Goal: Task Accomplishment & Management: Use online tool/utility

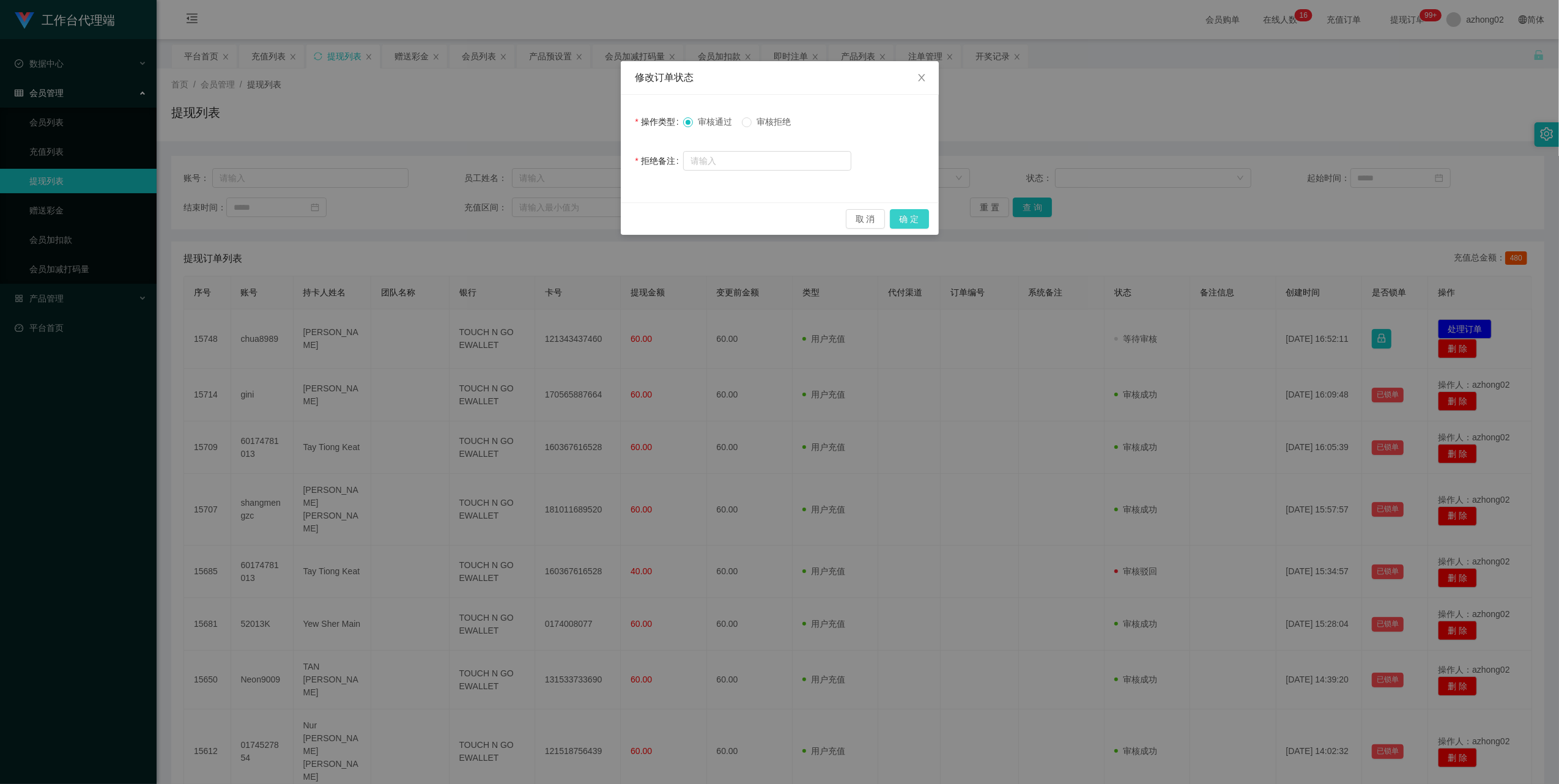
click at [913, 223] on button "确 定" at bounding box center [909, 218] width 39 height 19
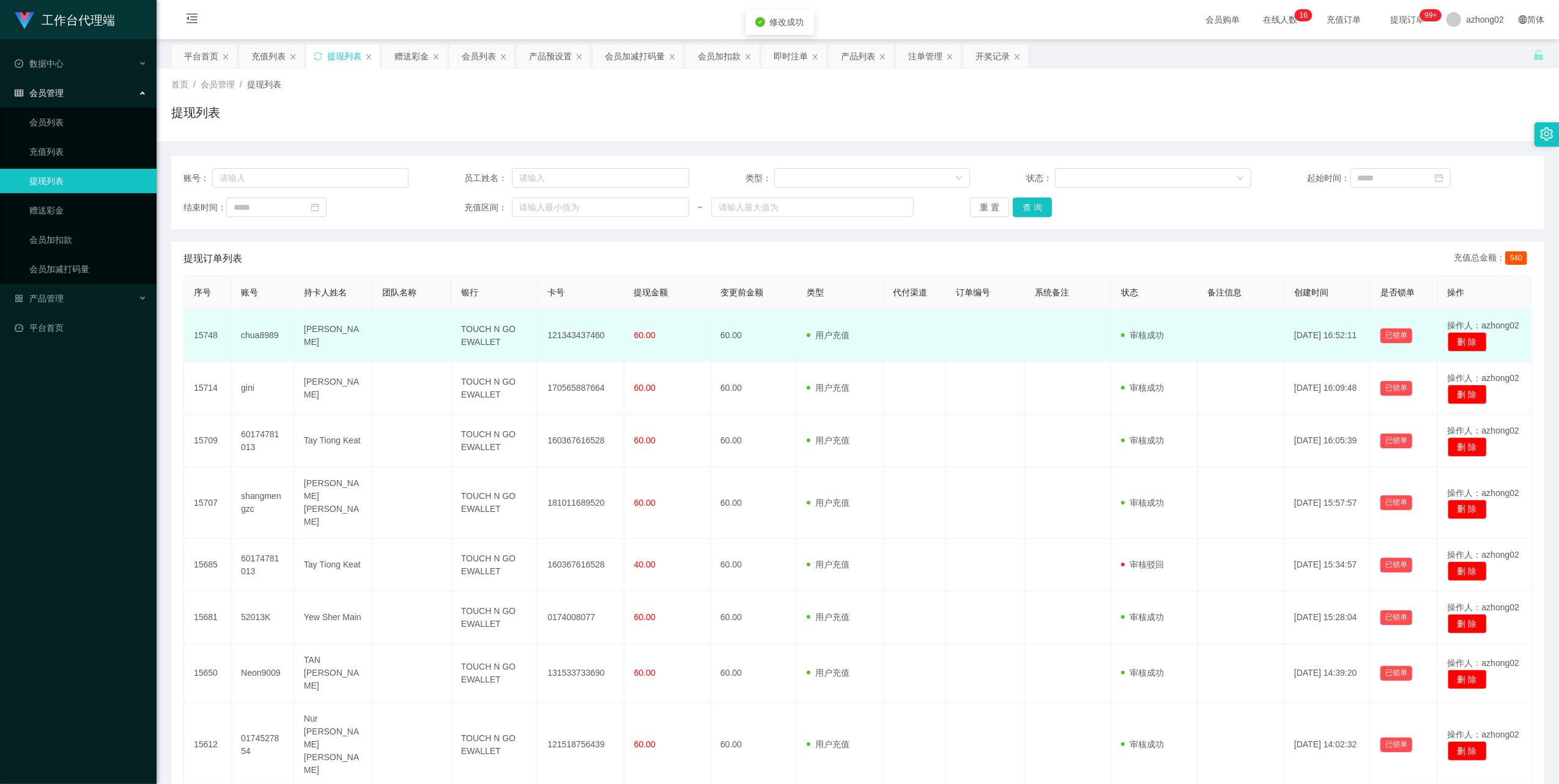
click at [568, 343] on td "121343437460" at bounding box center [581, 335] width 86 height 52
click at [568, 340] on td "121343437460" at bounding box center [581, 335] width 86 height 52
drag, startPoint x: 568, startPoint y: 340, endPoint x: 562, endPoint y: 336, distance: 7.2
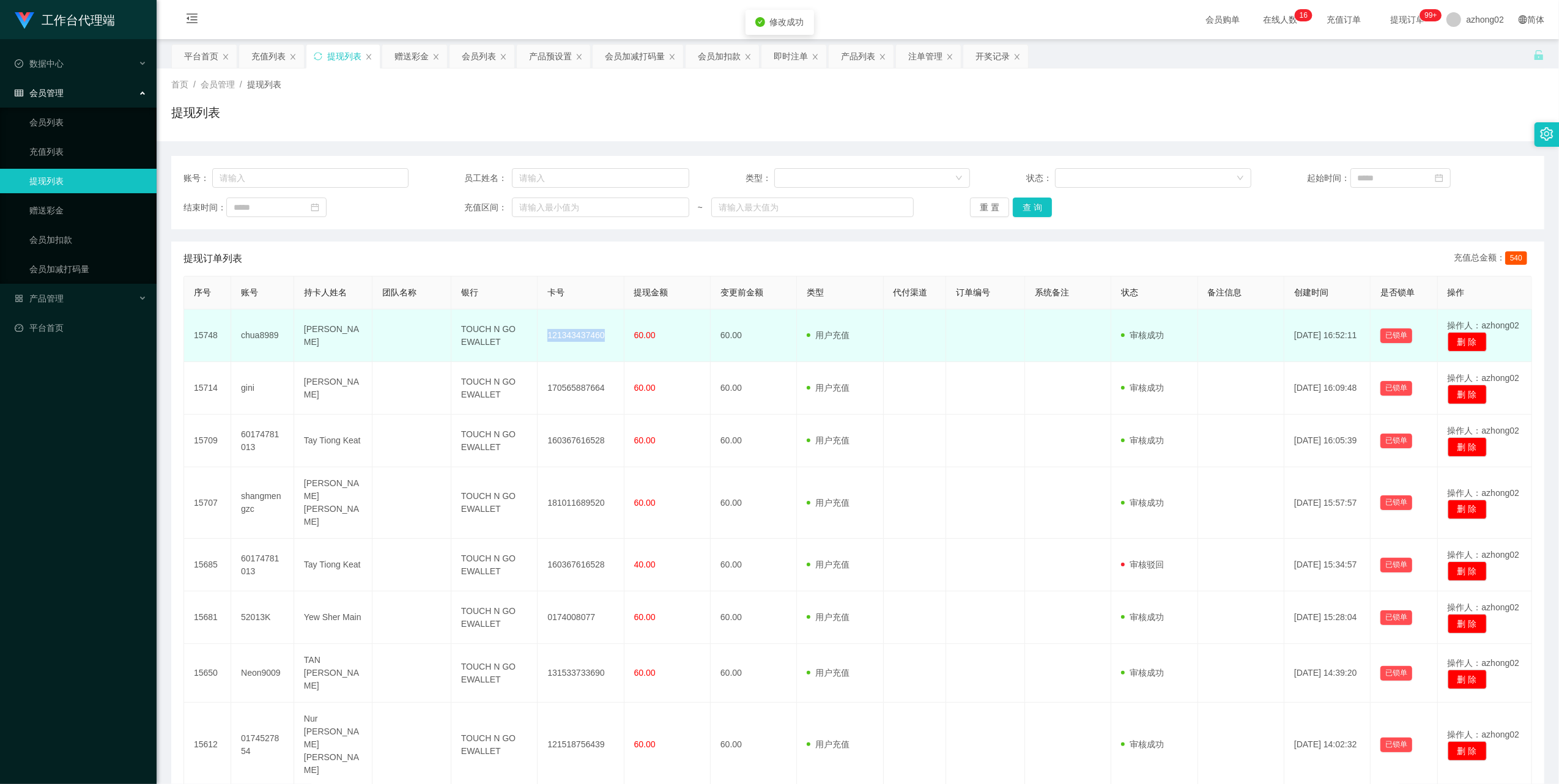
click at [562, 336] on td "121343437460" at bounding box center [581, 335] width 86 height 52
click at [575, 340] on td "121343437460" at bounding box center [581, 335] width 86 height 52
click at [557, 337] on td "121343437460" at bounding box center [581, 335] width 86 height 52
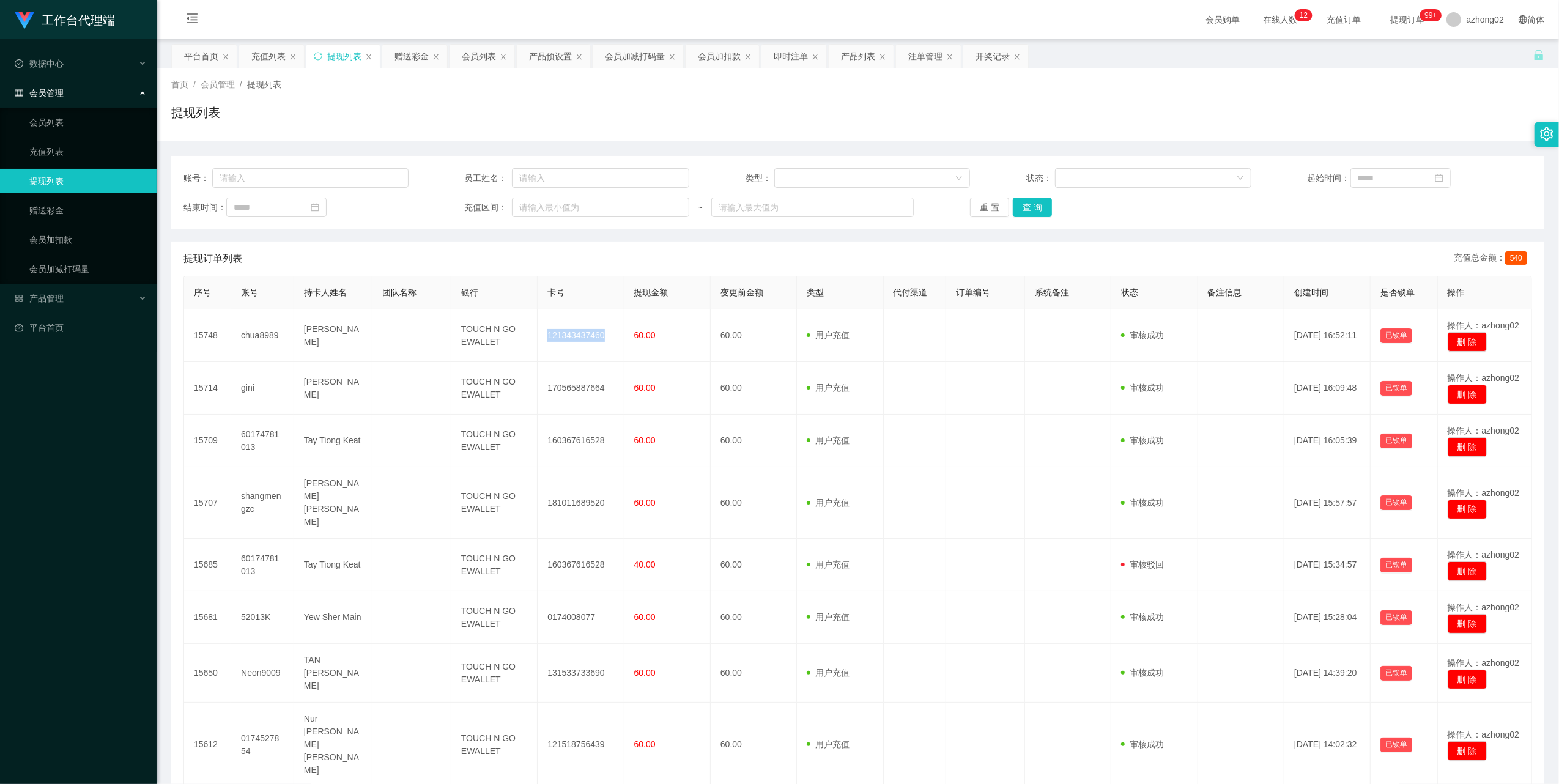
copy td "121343437460"
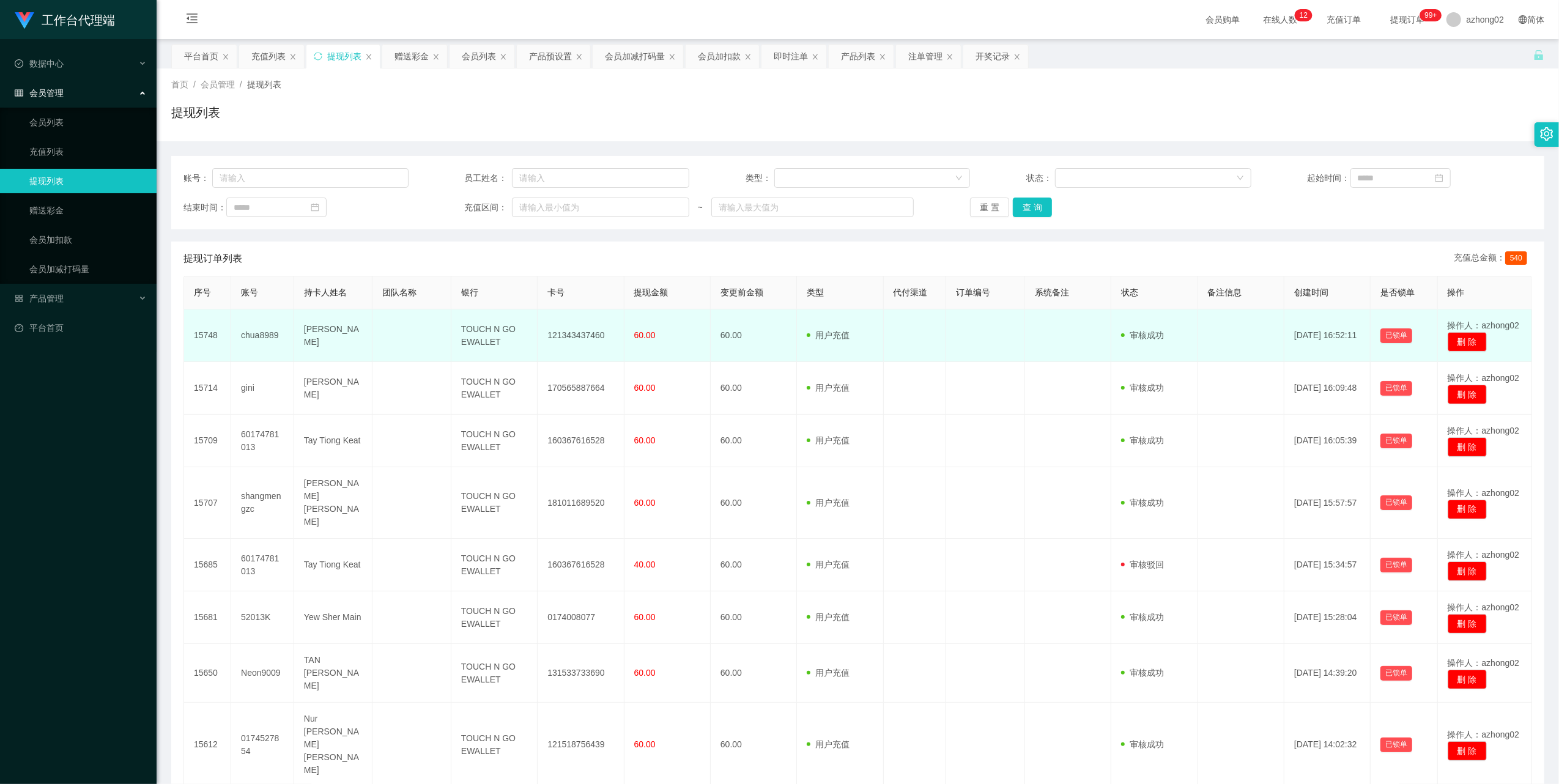
click at [257, 333] on td "chua8989" at bounding box center [263, 335] width 63 height 52
click at [258, 333] on td "chua8989" at bounding box center [263, 335] width 63 height 52
copy td "chua8989"
click at [262, 338] on td "chua8989" at bounding box center [263, 335] width 63 height 52
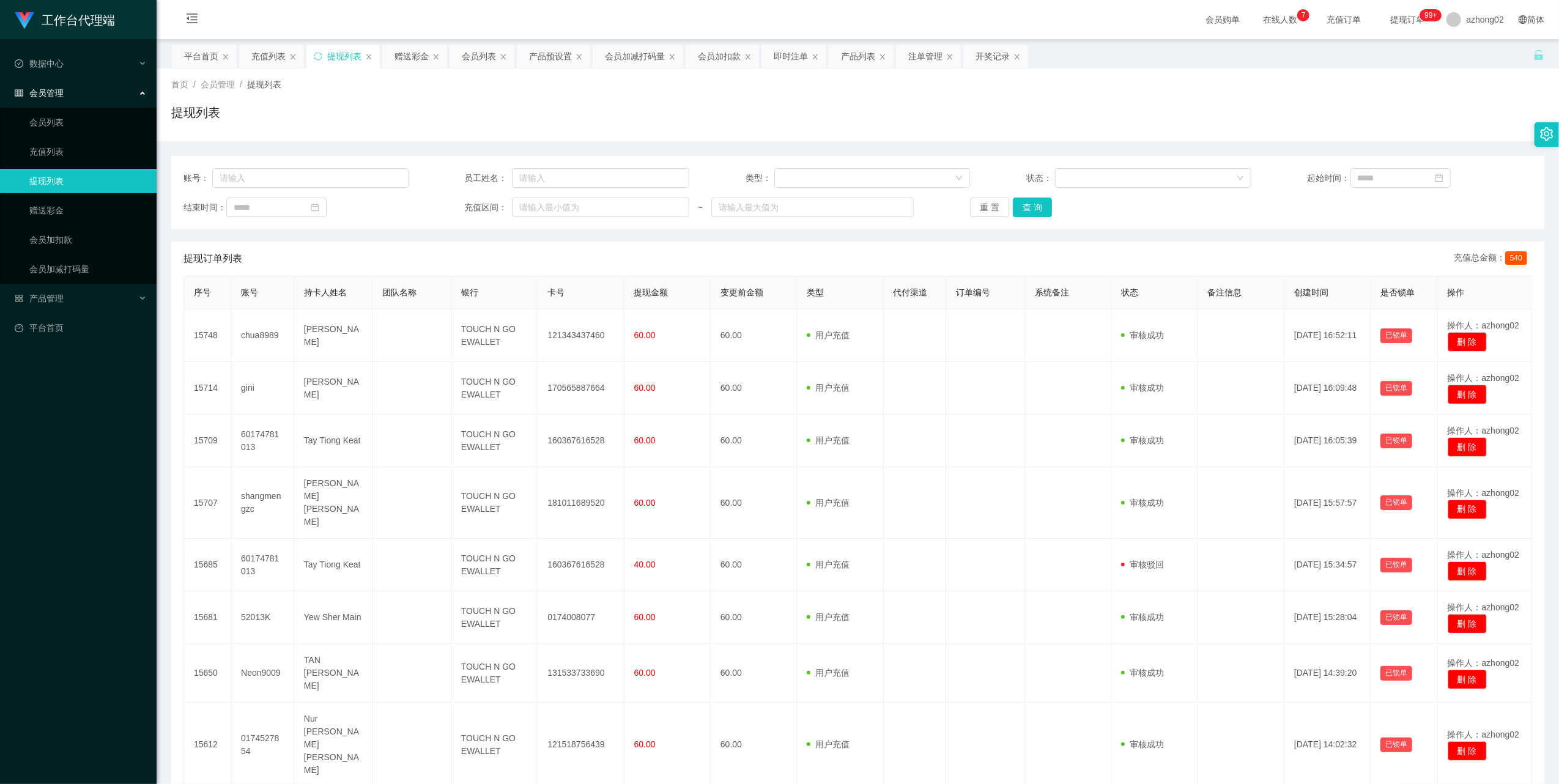
click at [64, 179] on link "提现列表" at bounding box center [88, 181] width 118 height 24
